Goal: Communication & Community: Answer question/provide support

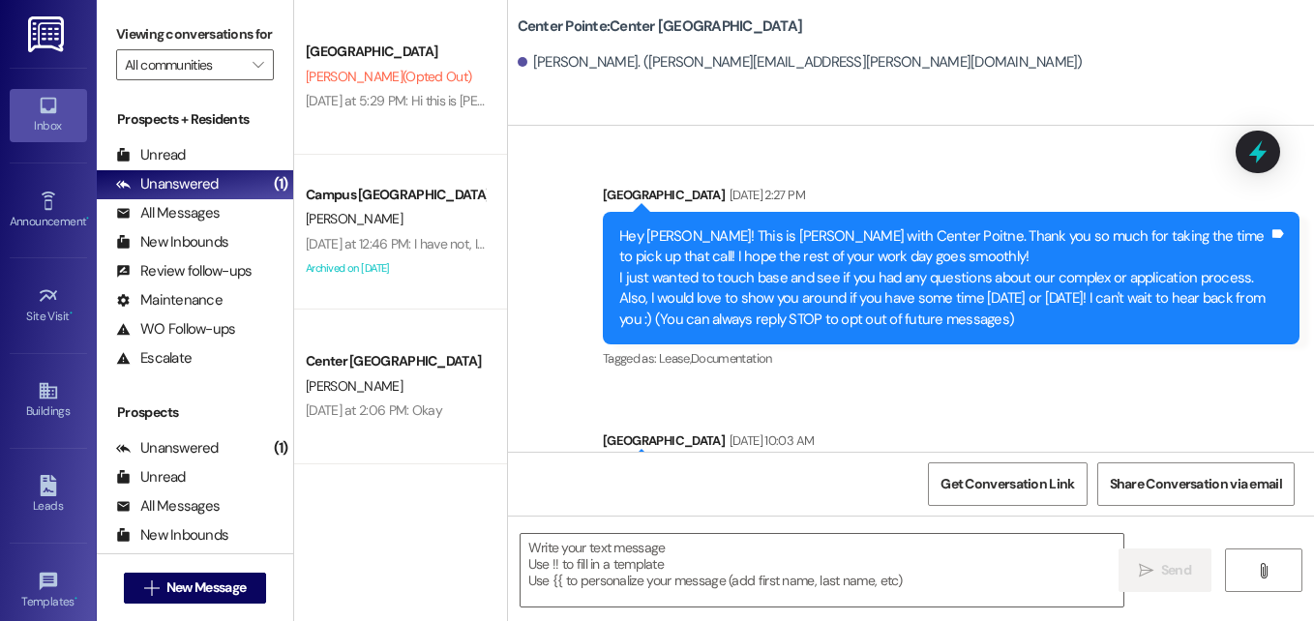
scroll to position [5677, 0]
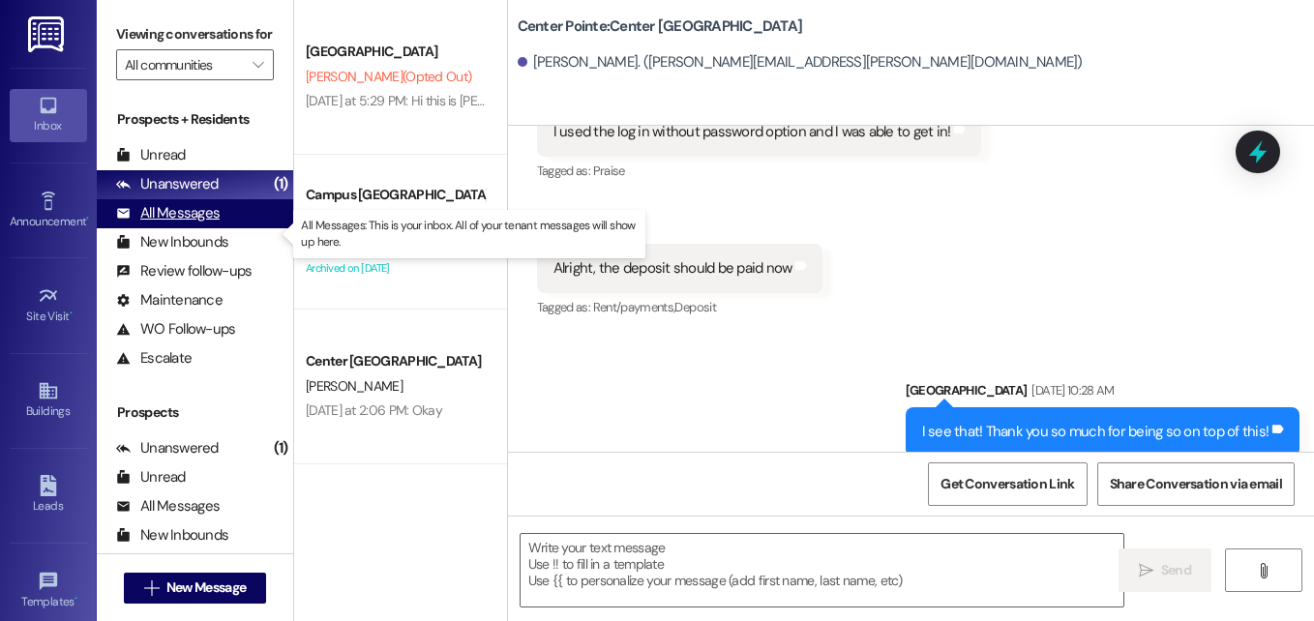
click at [160, 223] on div "All Messages" at bounding box center [167, 213] width 103 height 20
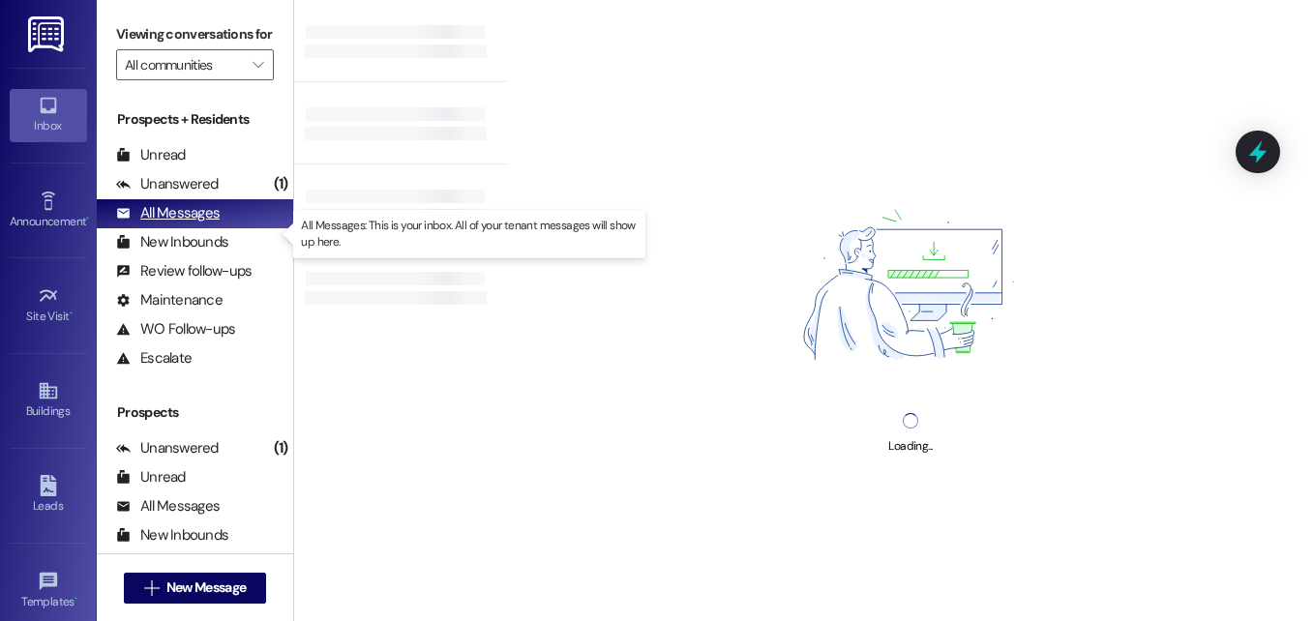
click at [160, 223] on div "All Messages" at bounding box center [167, 213] width 103 height 20
click at [194, 223] on div "All Messages" at bounding box center [167, 213] width 103 height 20
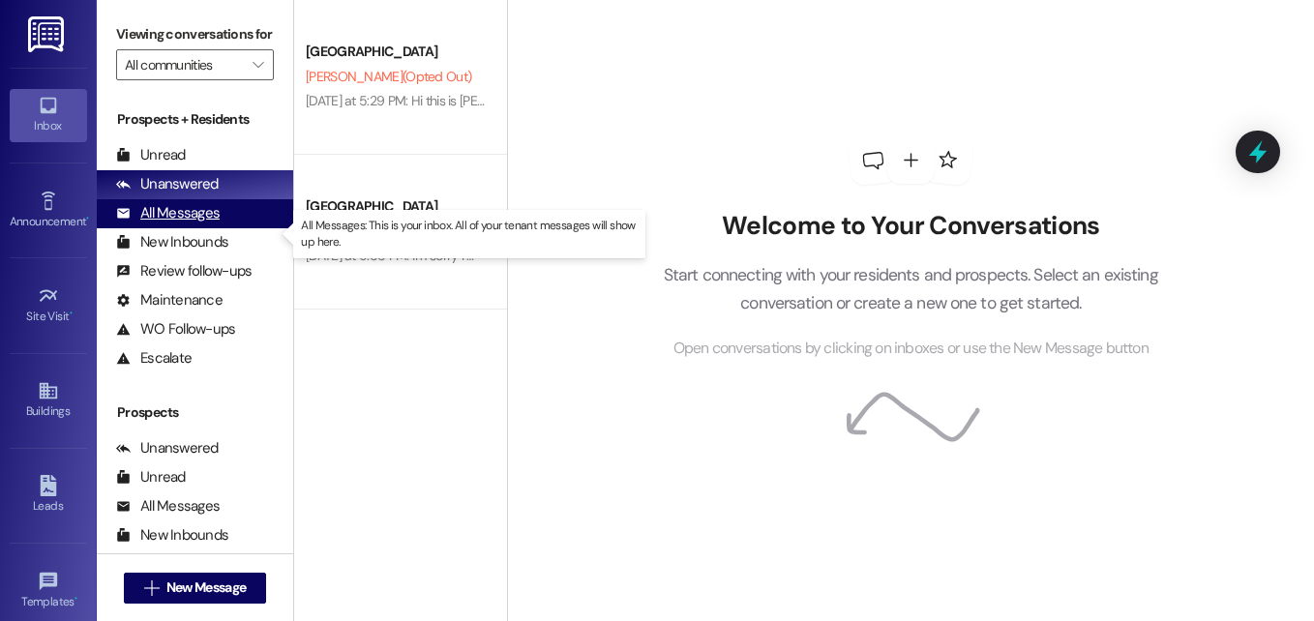
click at [146, 223] on div "All Messages" at bounding box center [167, 213] width 103 height 20
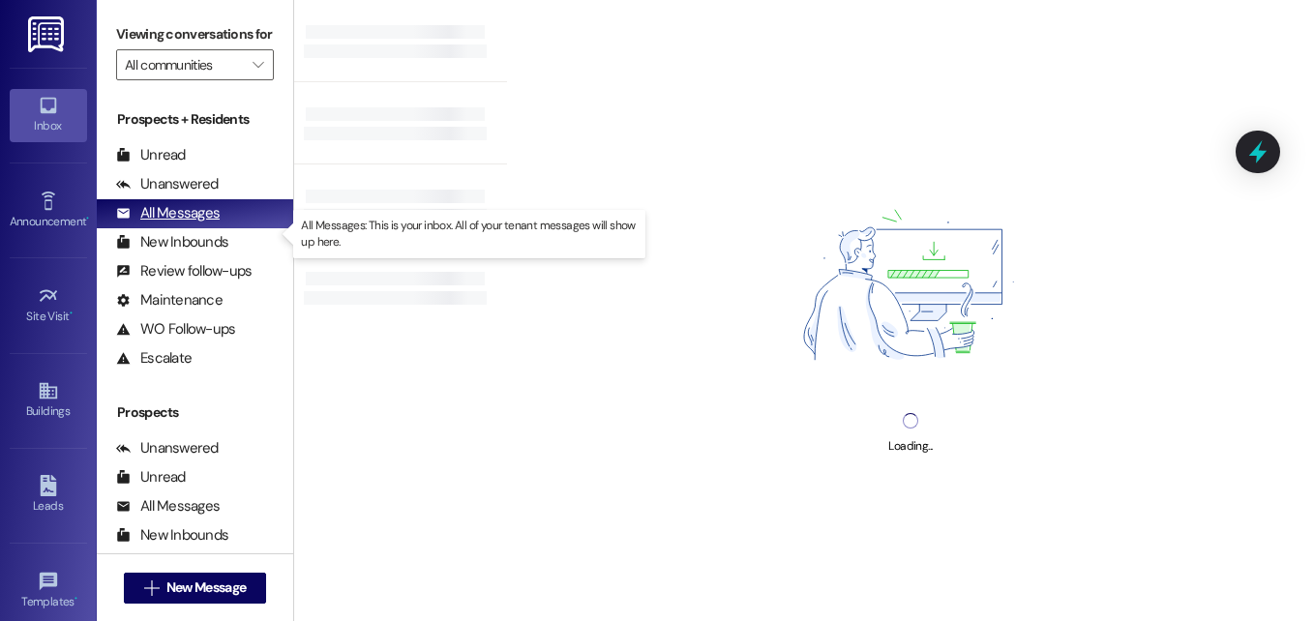
click at [167, 223] on div "All Messages" at bounding box center [167, 213] width 103 height 20
click at [175, 223] on div "All Messages" at bounding box center [167, 213] width 103 height 20
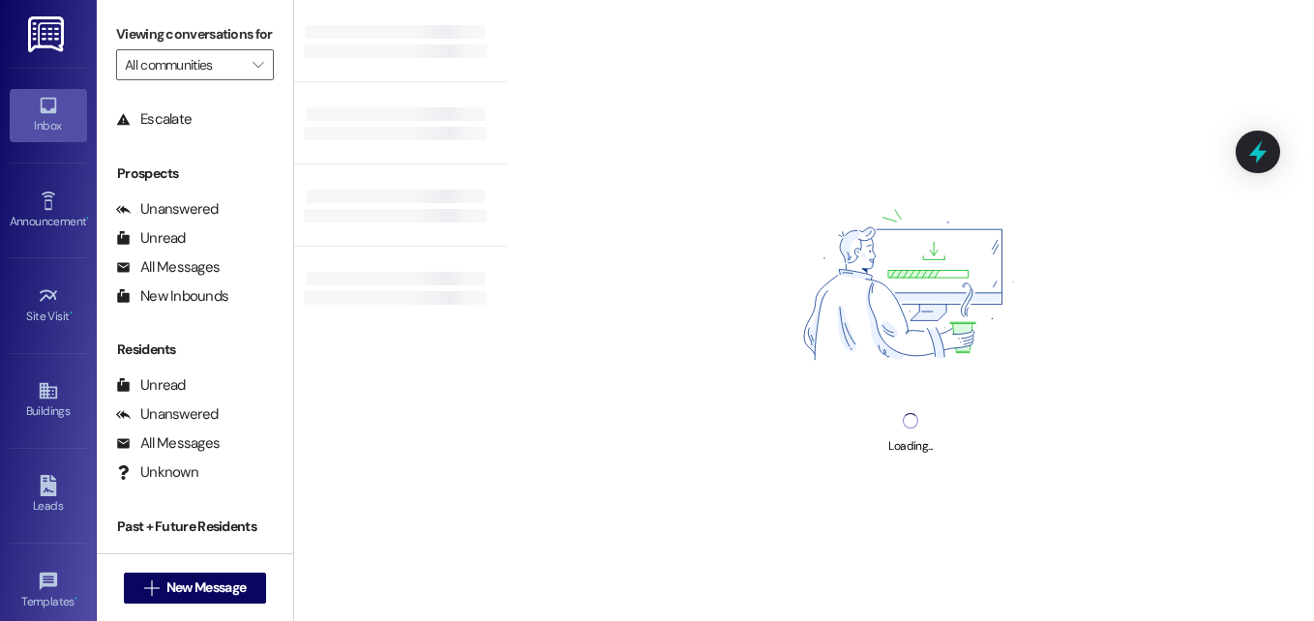
scroll to position [243, 0]
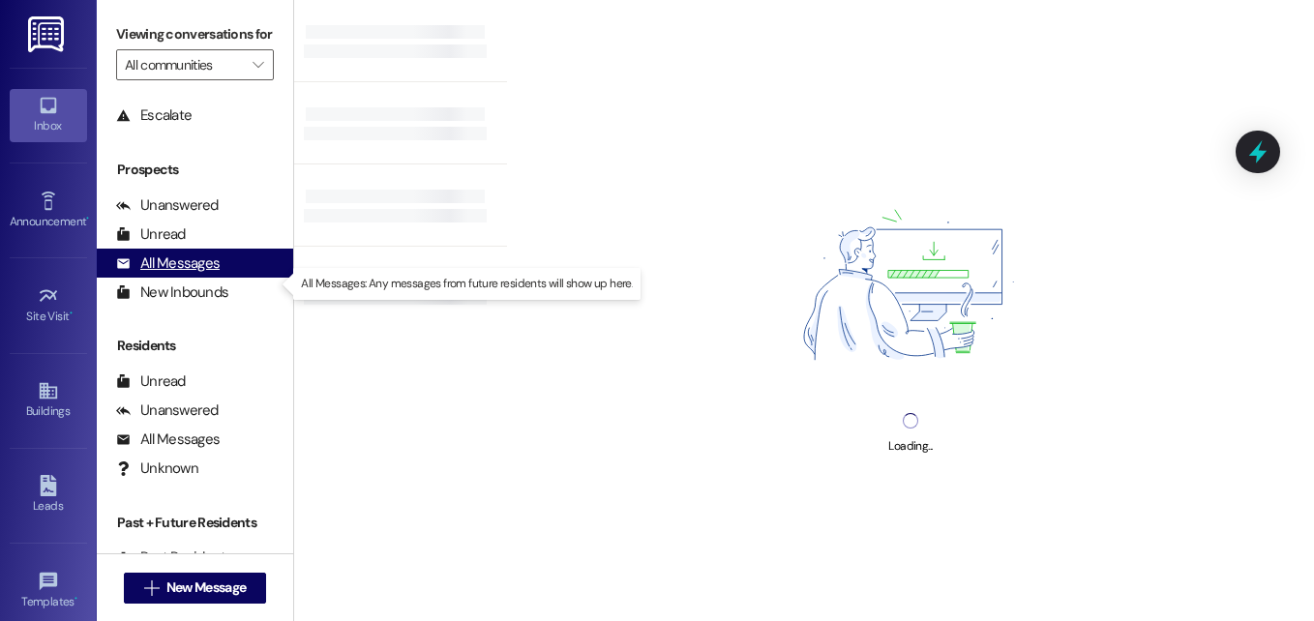
click at [170, 274] on div "All Messages" at bounding box center [167, 263] width 103 height 20
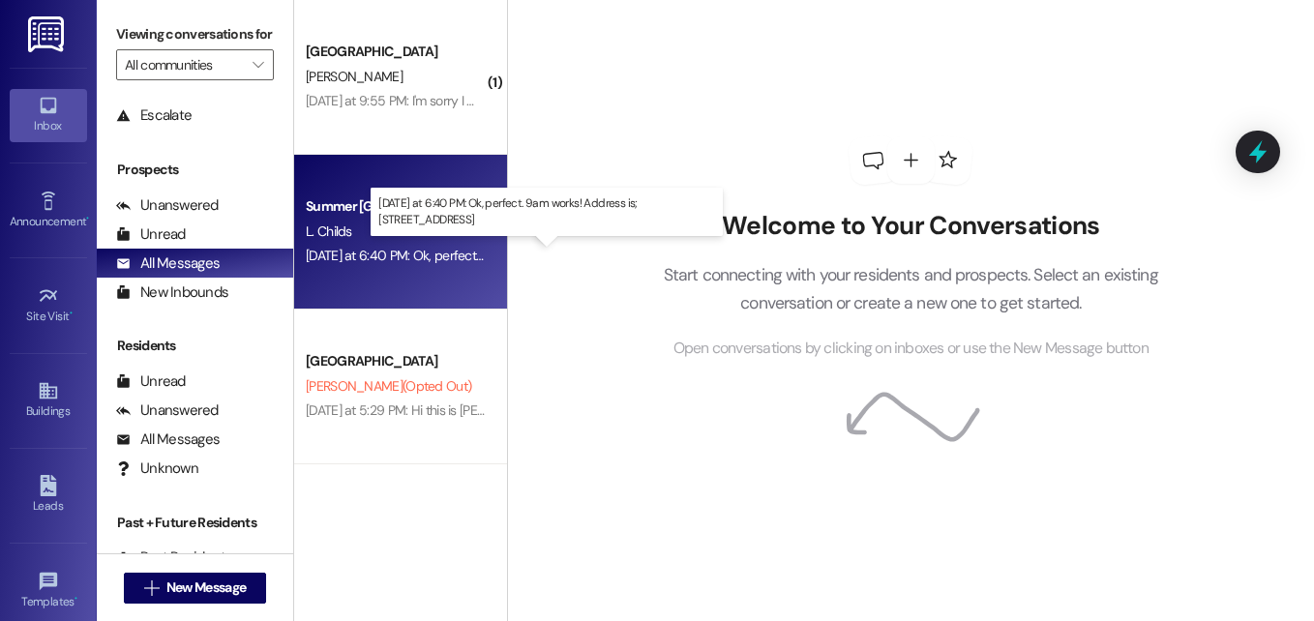
click at [402, 249] on div "Yesterday at 6:40 PM: Ok, perfect. 9am works! Address is; 620 N 100 W, Provo, U…" at bounding box center [515, 255] width 419 height 17
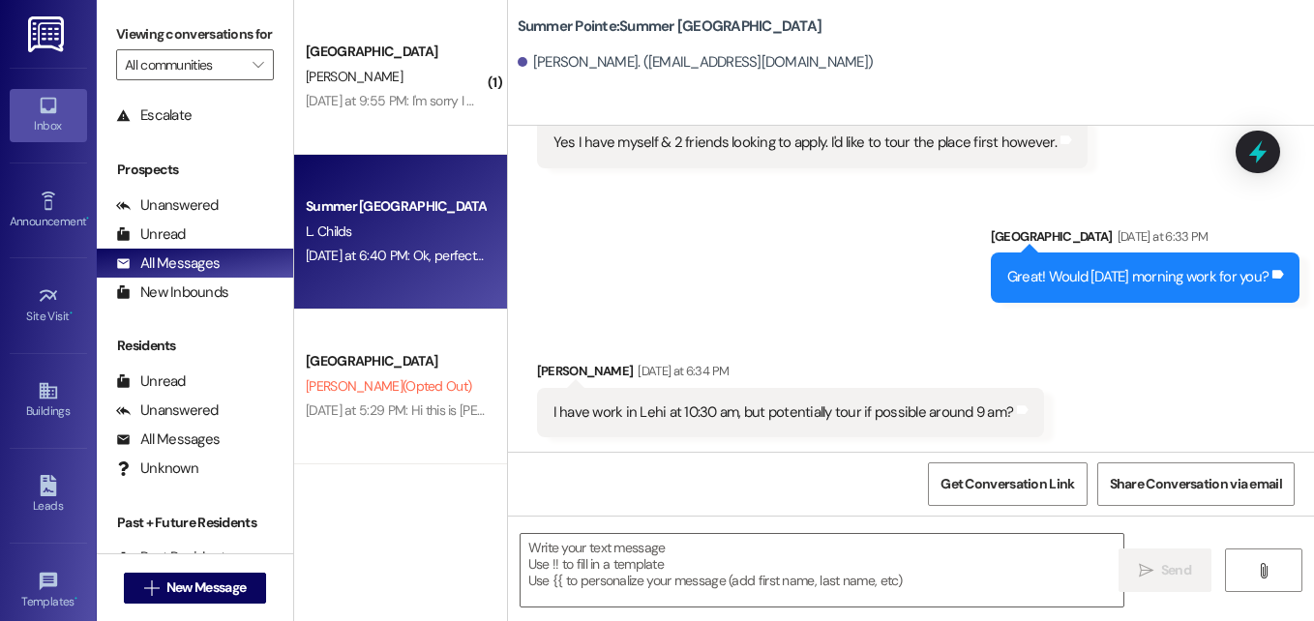
scroll to position [406, 0]
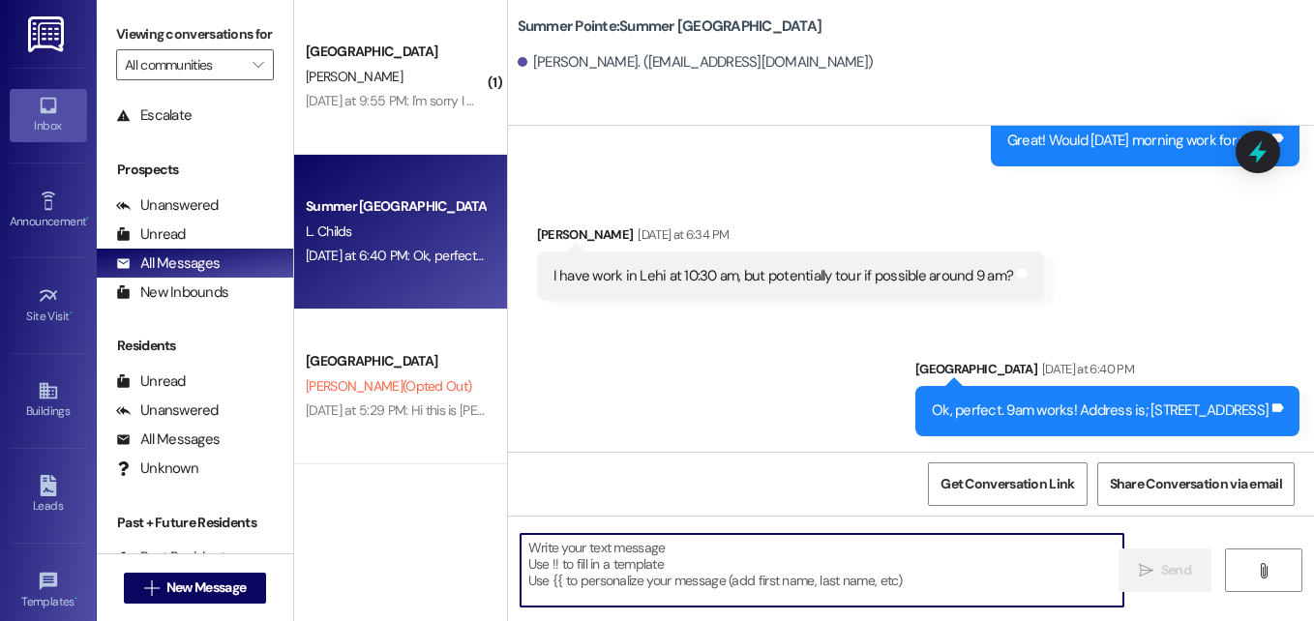
click at [797, 545] on textarea at bounding box center [821, 570] width 603 height 73
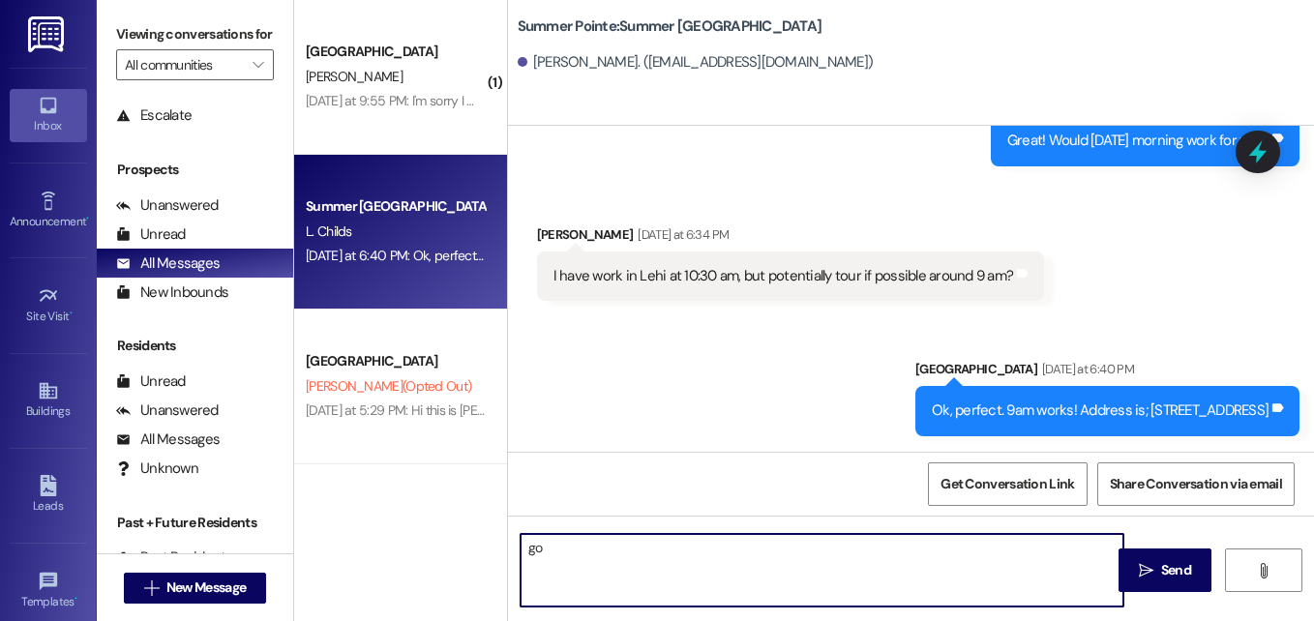
type textarea "g"
click at [690, 545] on textarea "Good morning, are you still ok with 9am at Summer Pointe?" at bounding box center [821, 570] width 603 height 73
type textarea "Good morning, are you still ok with the tour at 9am at Summer Pointe?"
click at [944, 563] on textarea "Good morning, are you still ok with the tour at 9am at Summer Pointe?" at bounding box center [821, 570] width 603 height 73
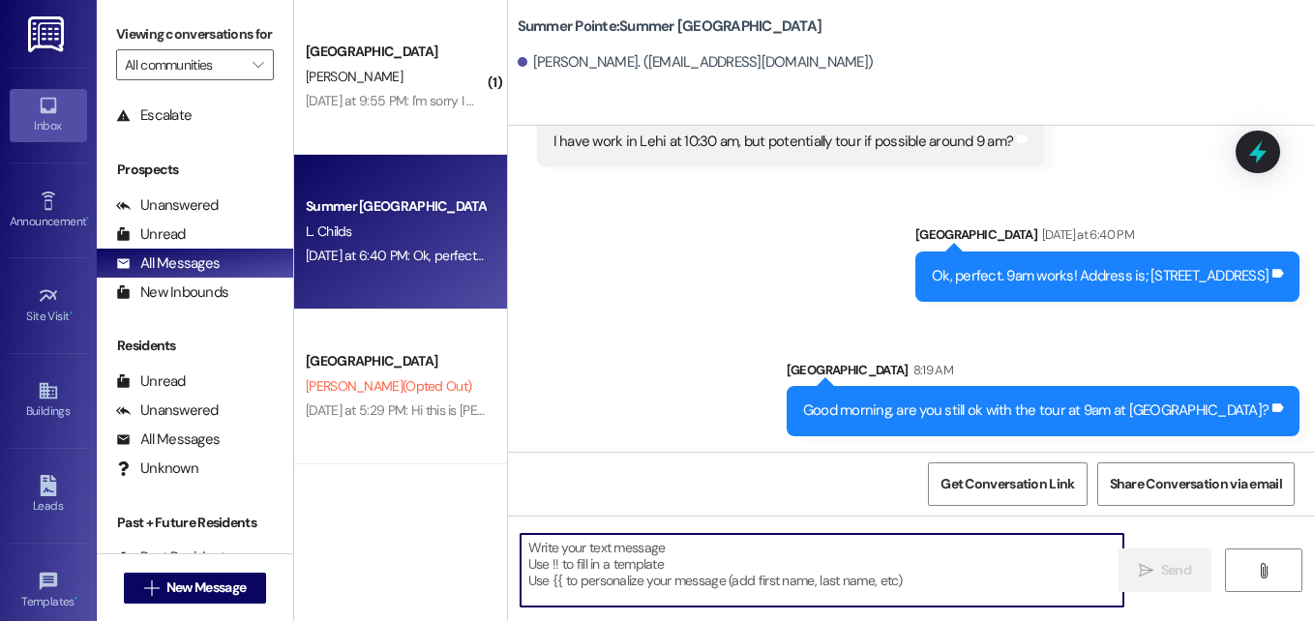
scroll to position [540, 0]
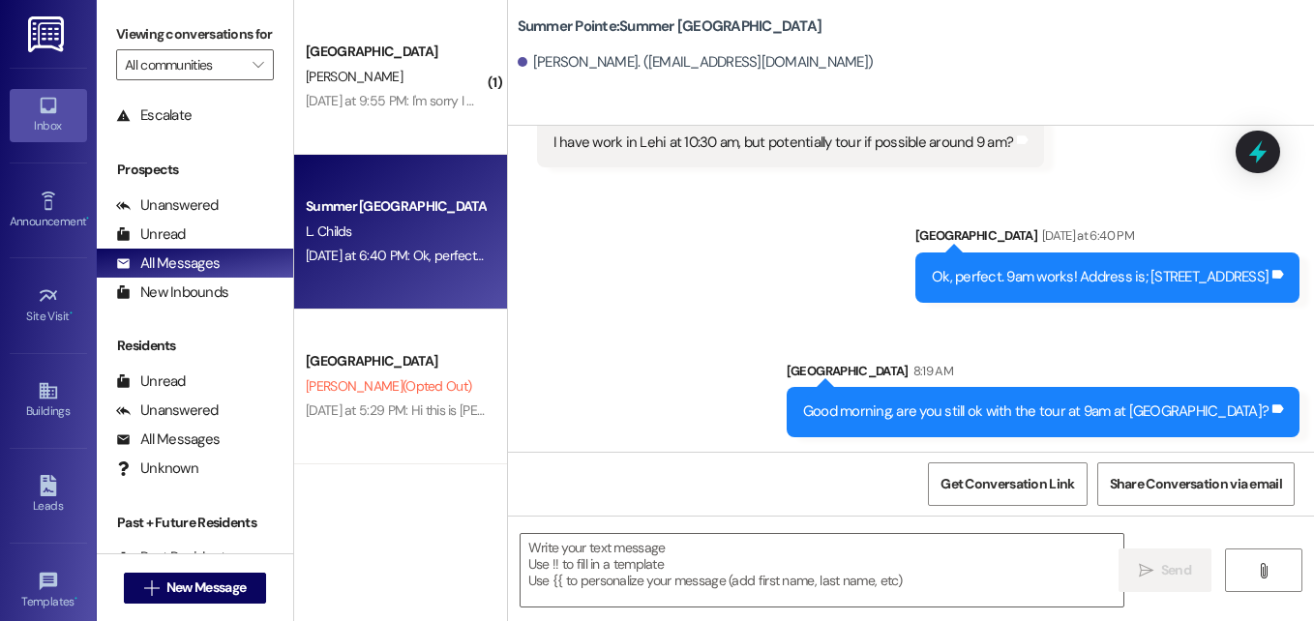
click at [824, 214] on div "Sent via SMS Leasing Campus Way Yesterday at 6:40 PM Ok, perfect. 9am works! Ad…" at bounding box center [911, 317] width 806 height 270
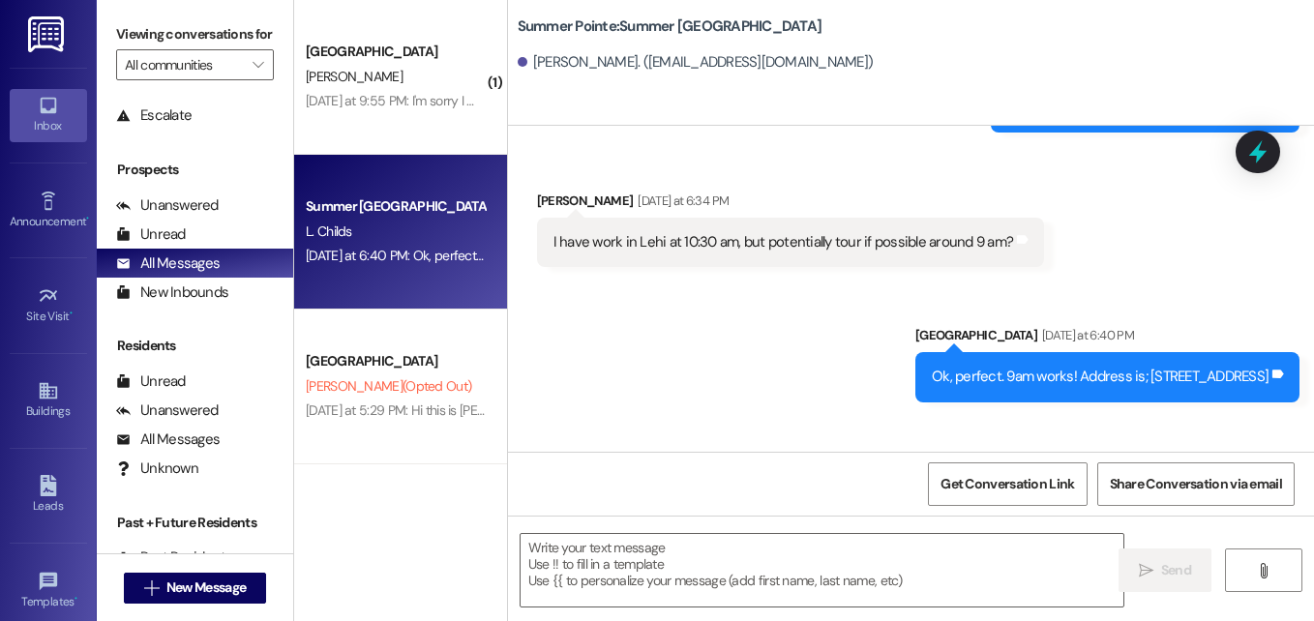
scroll to position [541, 0]
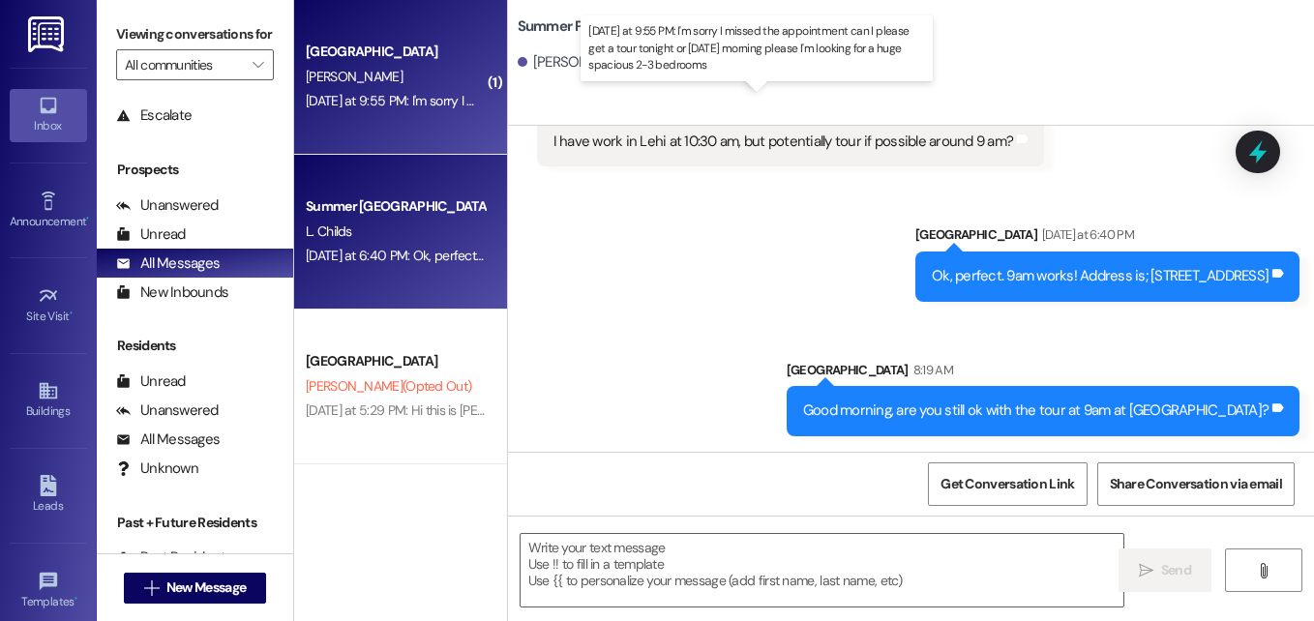
click at [414, 108] on div "Yesterday at 9:55 PM: I'm sorry I missed the appointment can I please get a tou…" at bounding box center [742, 100] width 872 height 17
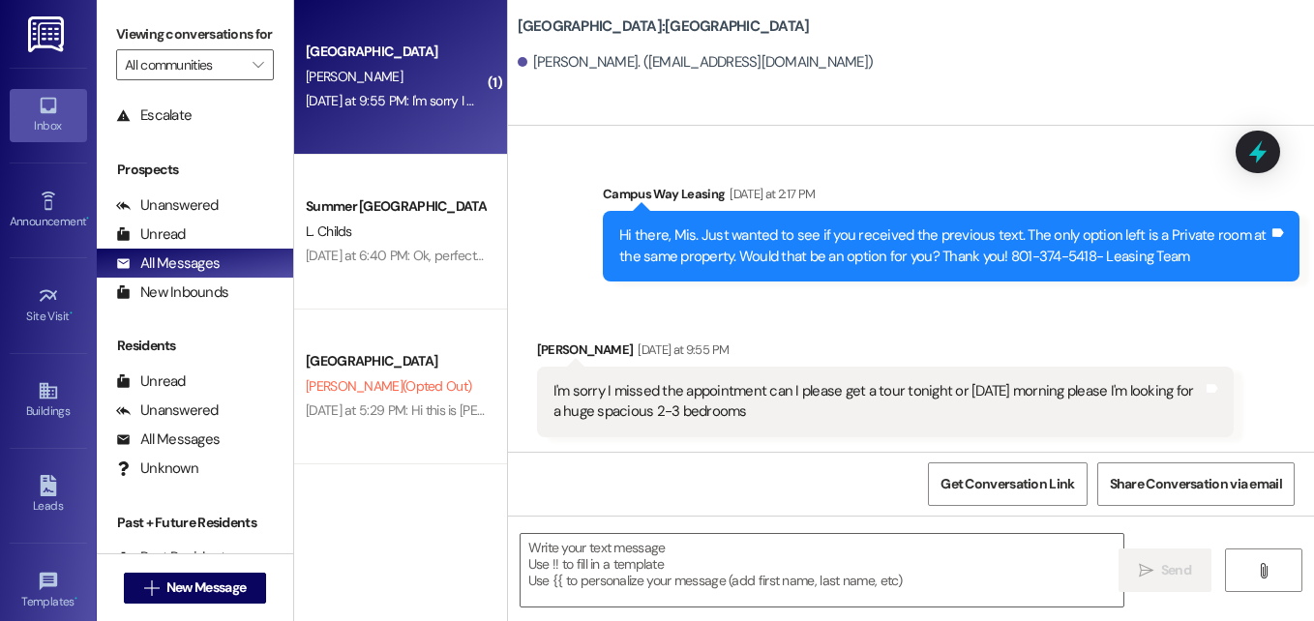
scroll to position [403, 0]
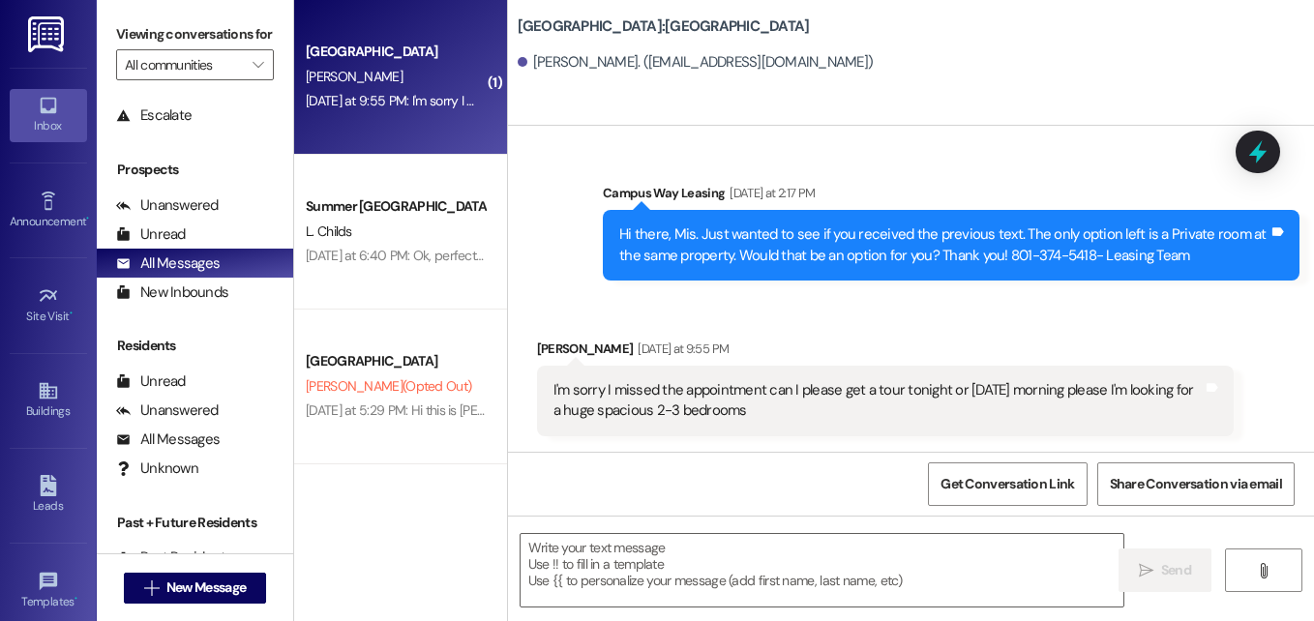
click at [729, 322] on div "Received via SMS Mis Kang Yesterday at 9:55 PM I'm sorry I missed the appointme…" at bounding box center [911, 373] width 806 height 156
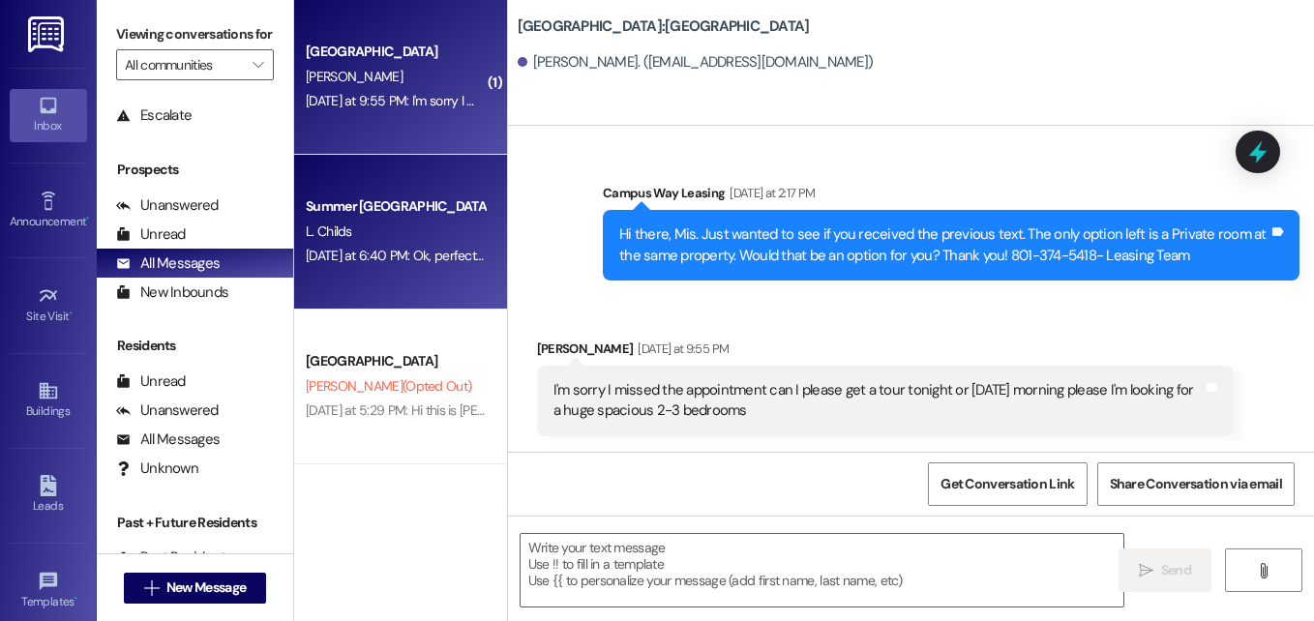
click at [357, 216] on div "Summer Pointe Prospect" at bounding box center [395, 206] width 179 height 20
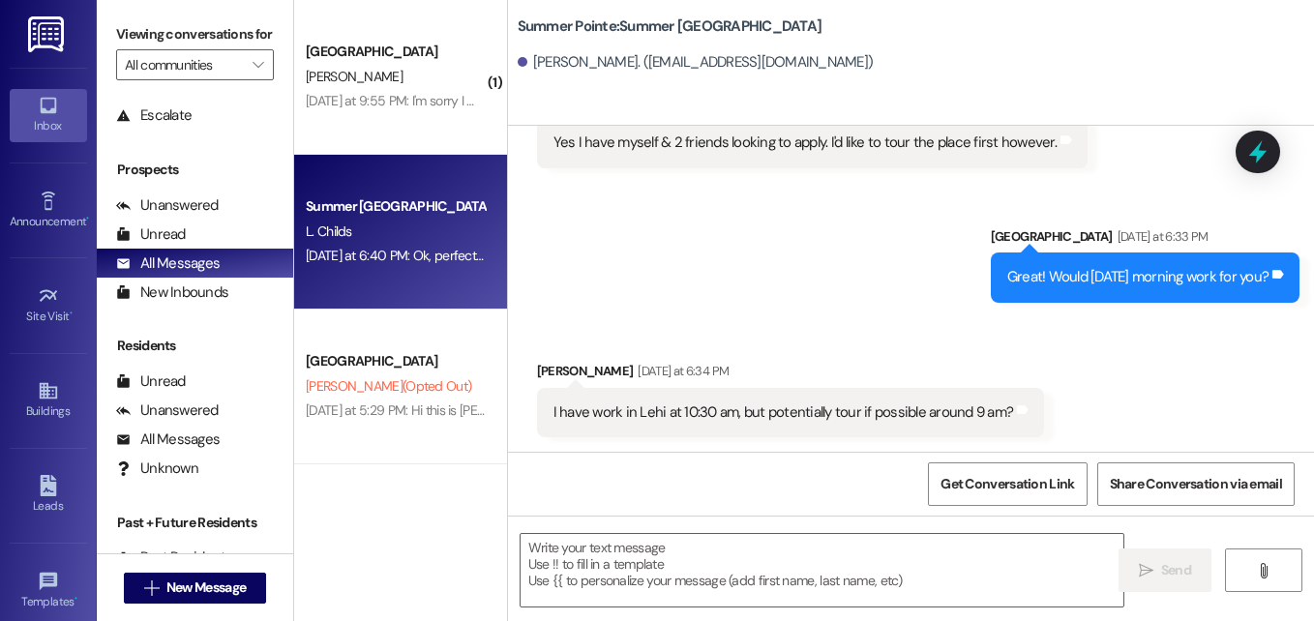
scroll to position [541, 0]
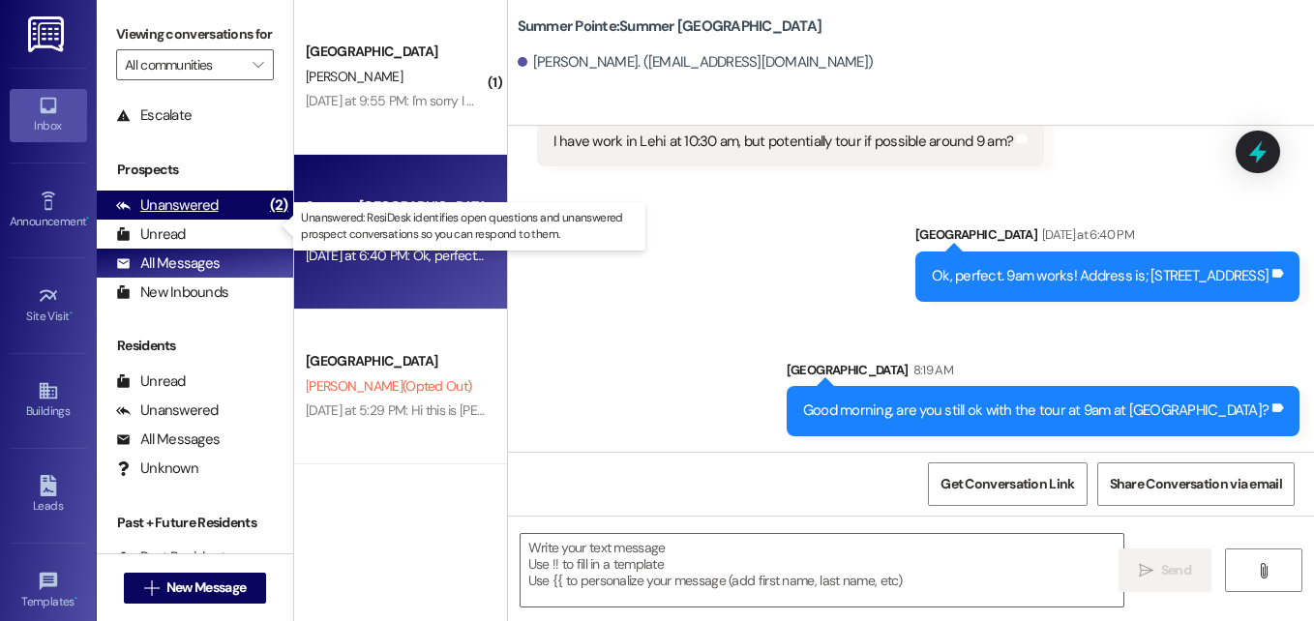
click at [235, 220] on div "Unanswered (2)" at bounding box center [195, 205] width 196 height 29
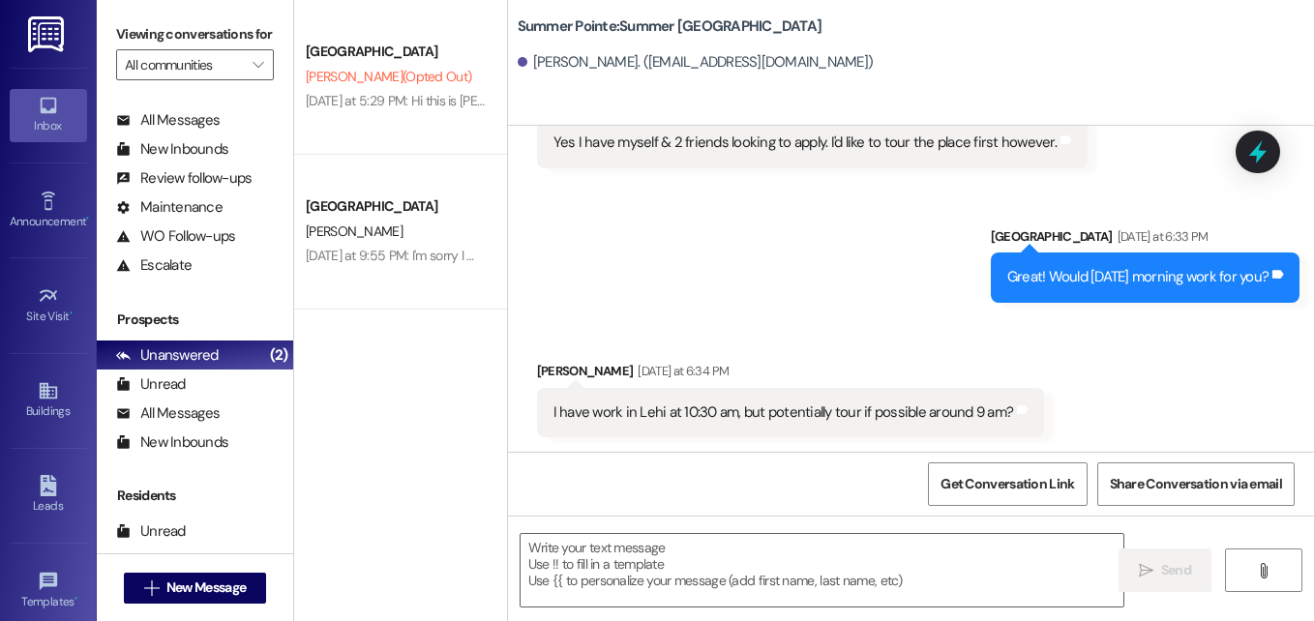
scroll to position [92, 0]
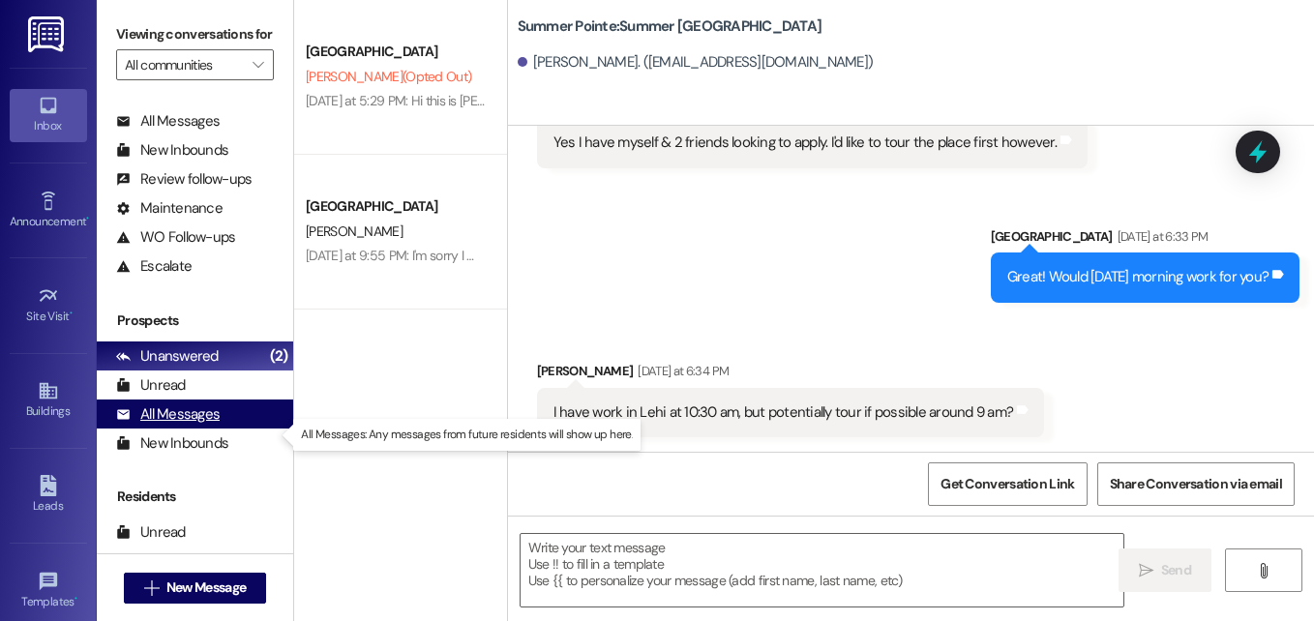
click at [166, 423] on div "All Messages (undefined)" at bounding box center [195, 413] width 196 height 29
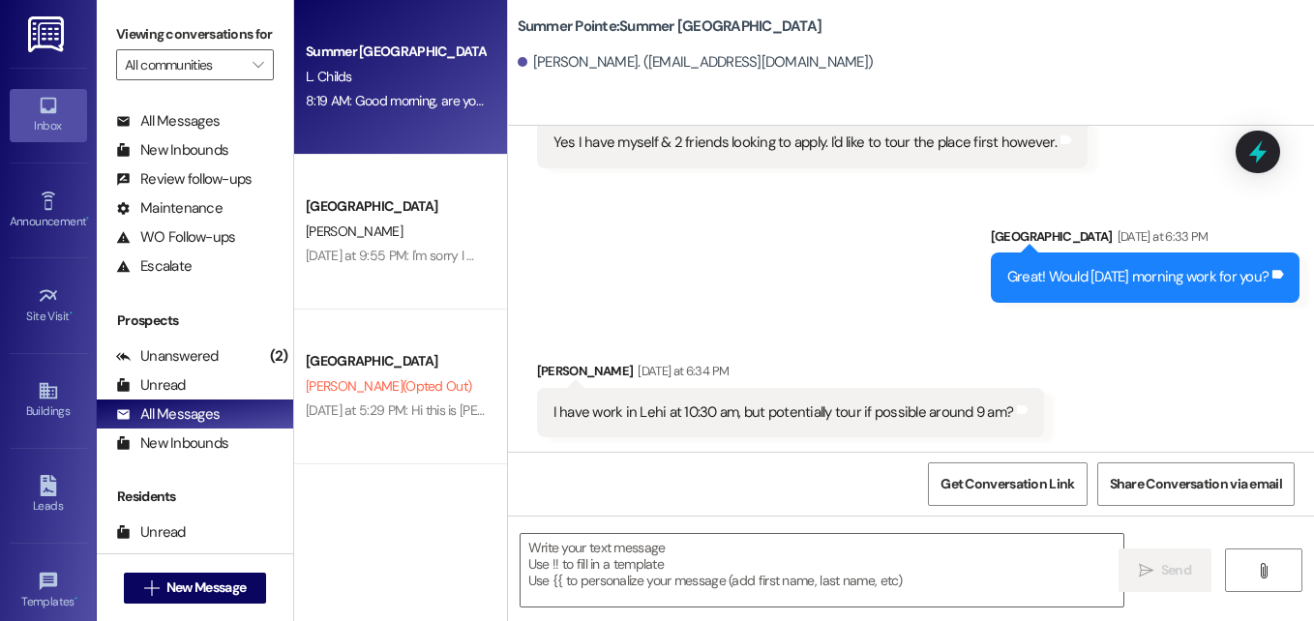
scroll to position [541, 0]
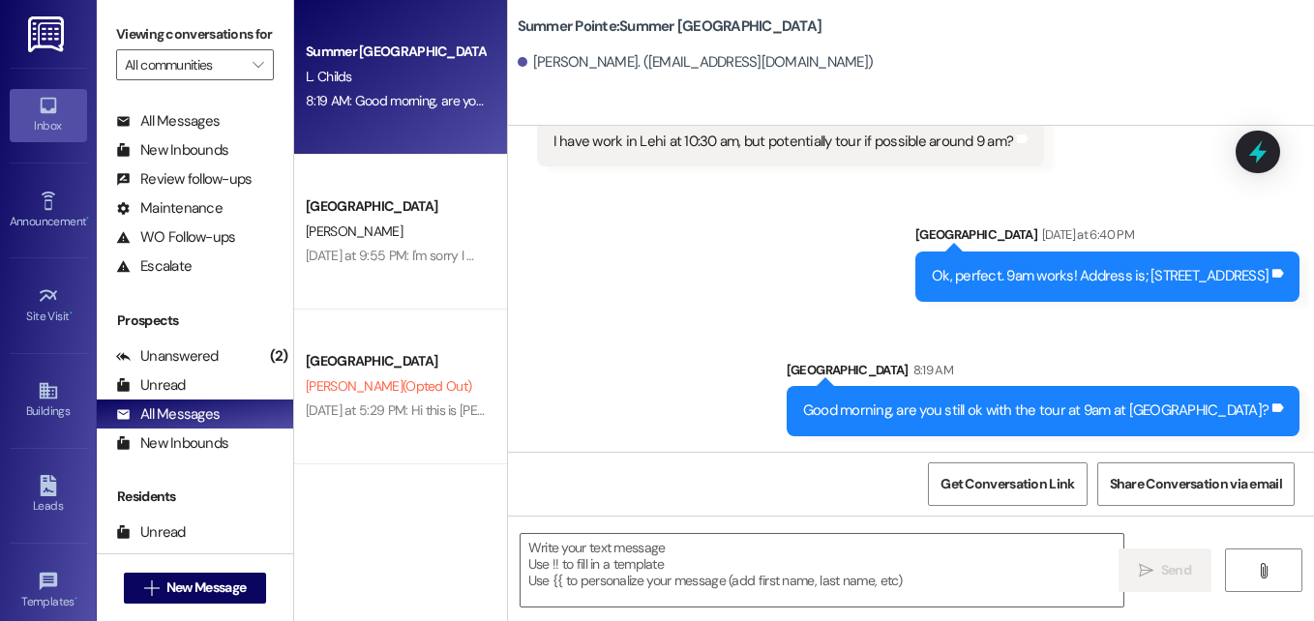
click at [654, 262] on div "Sent via SMS Leasing Campus Way Yesterday at 6:40 PM Ok, perfect. 9am works! Ad…" at bounding box center [911, 316] width 806 height 270
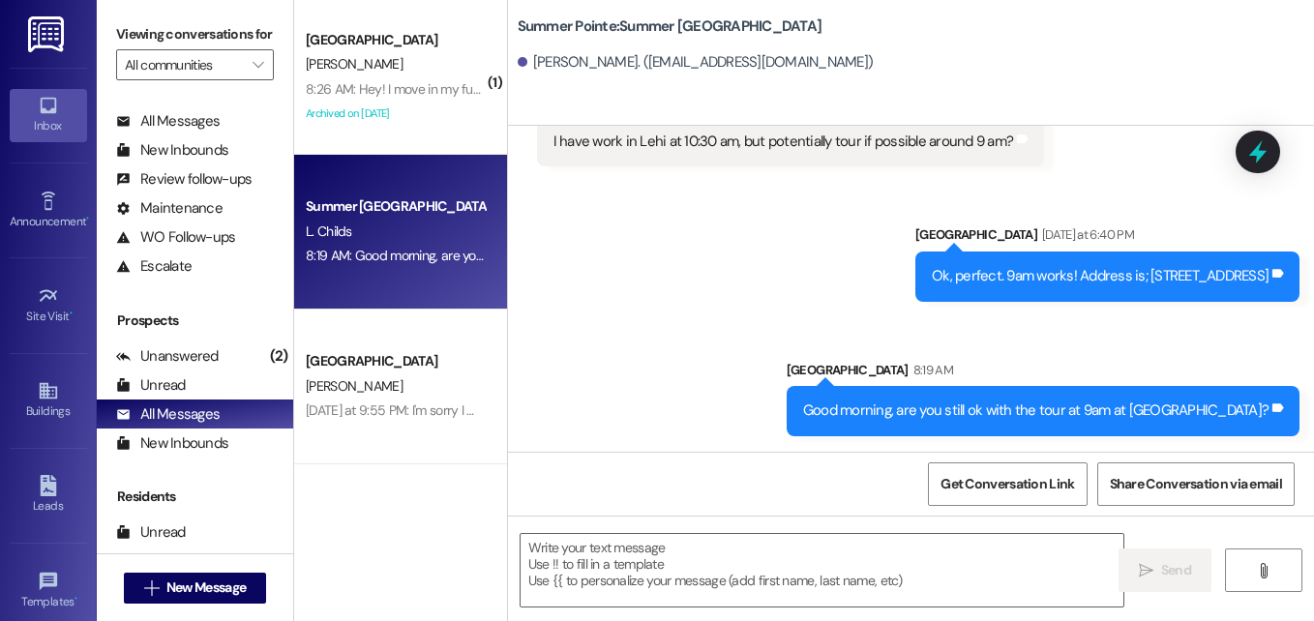
click at [427, 104] on div "Archived on 08/21/2025" at bounding box center [395, 114] width 183 height 24
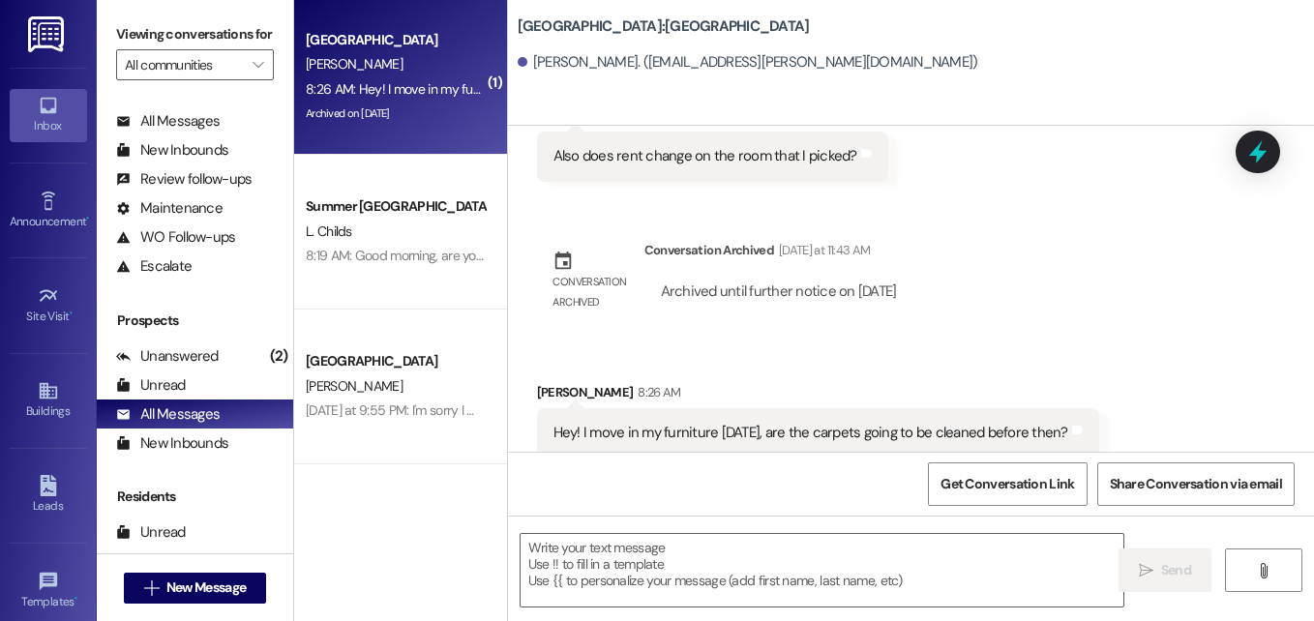
scroll to position [1734, 0]
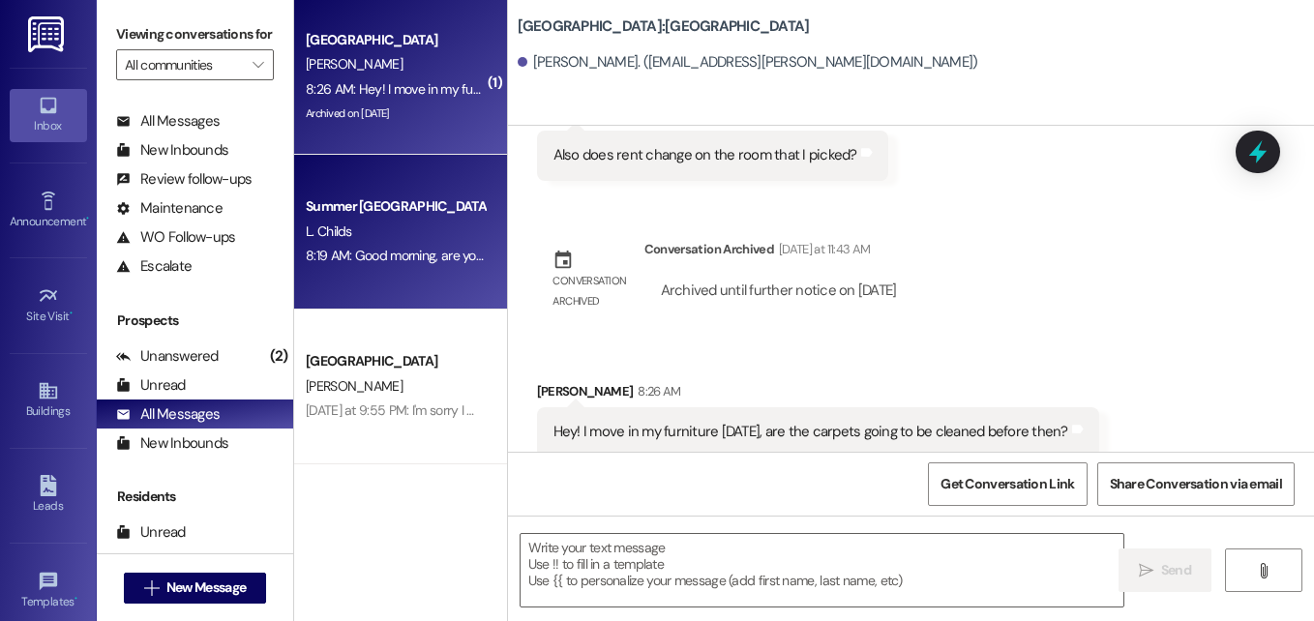
click at [329, 217] on div "Summer Pointe Prospect" at bounding box center [395, 206] width 179 height 20
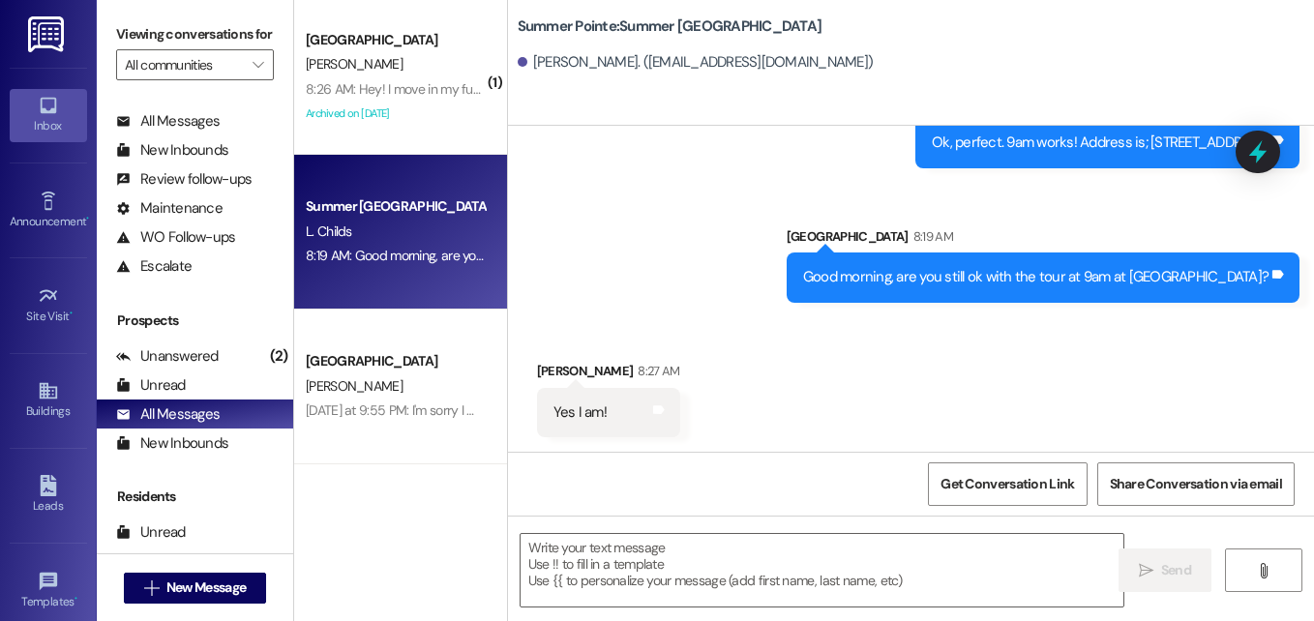
scroll to position [675, 0]
